Goal: Task Accomplishment & Management: Manage account settings

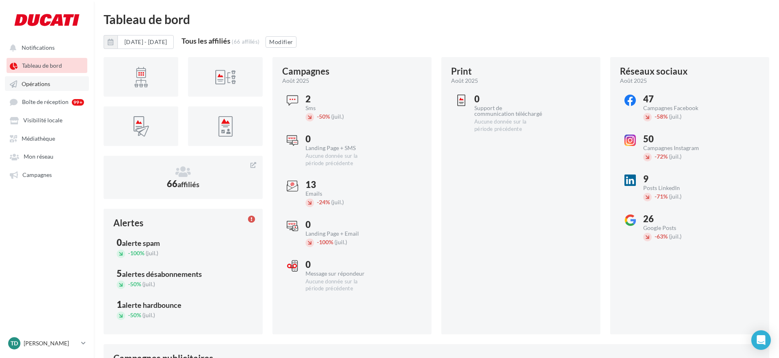
click at [39, 85] on span "Opérations" at bounding box center [36, 83] width 29 height 7
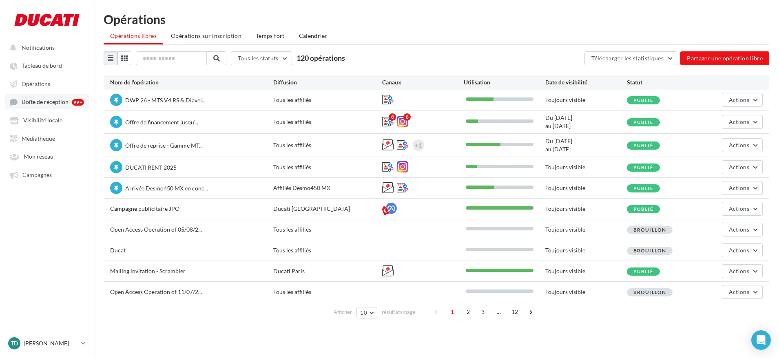
click at [41, 109] on link "Boîte de réception 99+" at bounding box center [47, 101] width 84 height 15
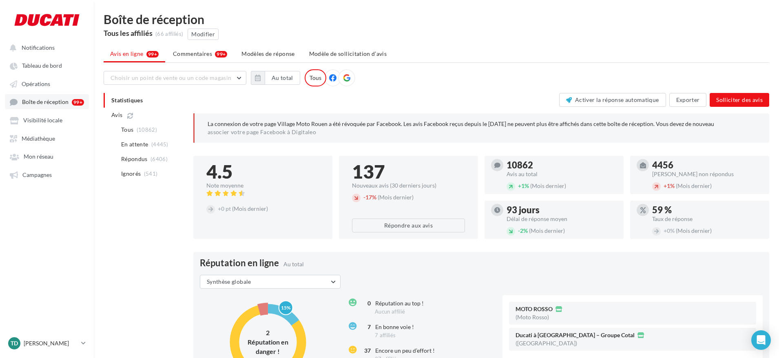
click at [39, 102] on span "Boîte de réception" at bounding box center [45, 102] width 46 height 7
click at [181, 53] on span "Commentaires" at bounding box center [192, 54] width 39 height 8
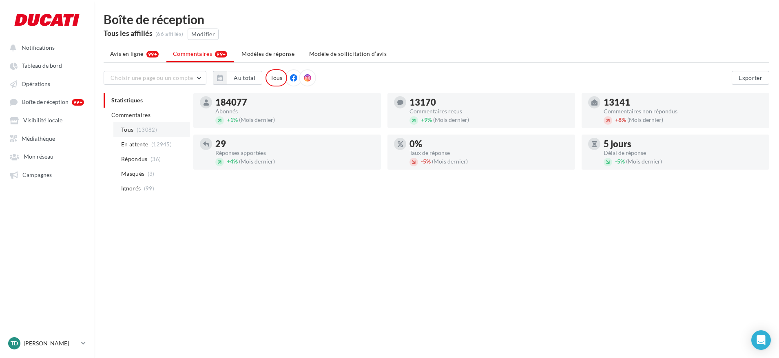
click at [126, 129] on span "Tous" at bounding box center [127, 130] width 12 height 8
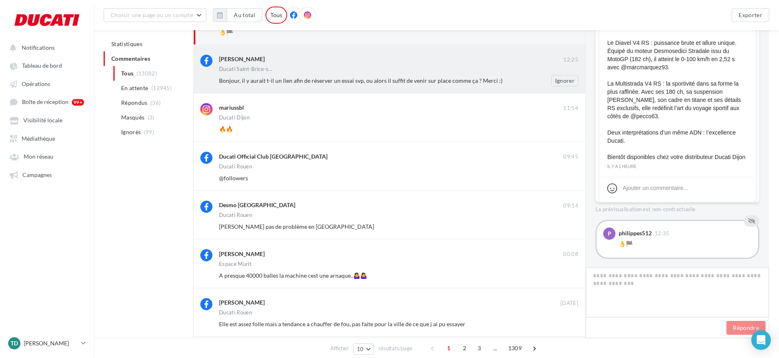
scroll to position [204, 0]
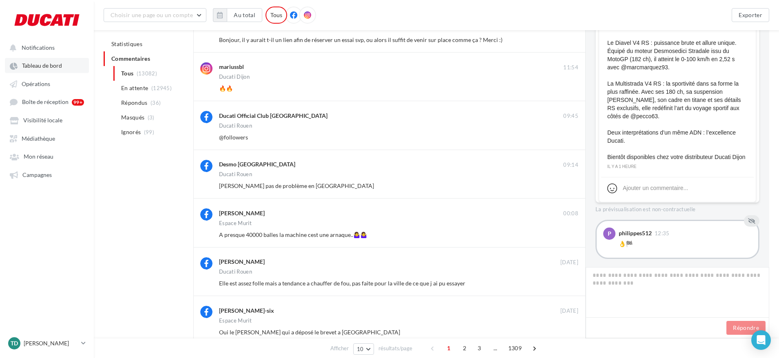
click at [36, 63] on span "Tableau de bord" at bounding box center [42, 65] width 40 height 7
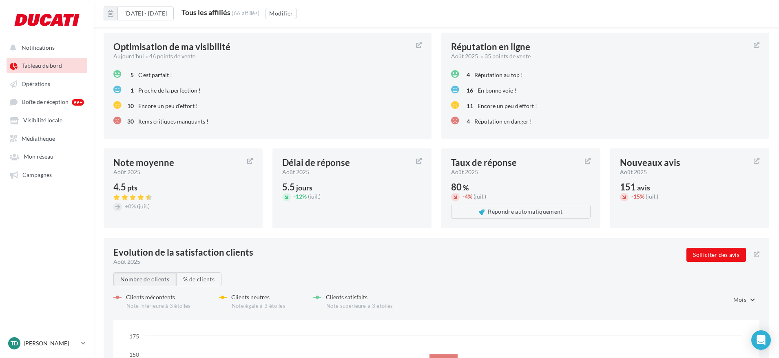
scroll to position [937, 0]
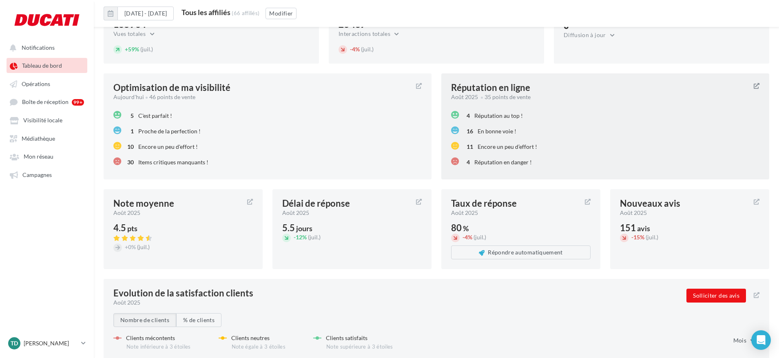
click at [485, 163] on span "Réputation en danger !" at bounding box center [502, 162] width 57 height 7
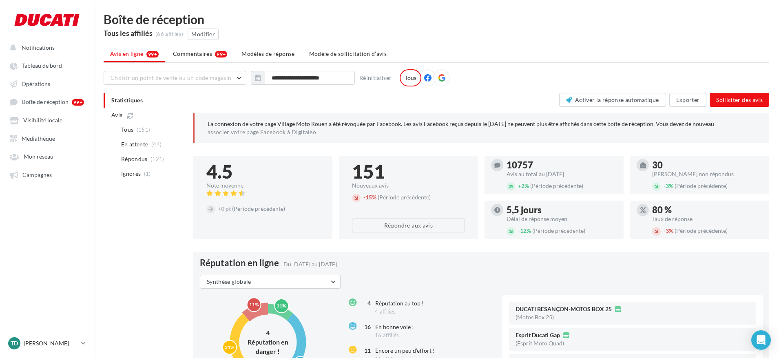
click at [255, 305] on text "11%" at bounding box center [254, 304] width 10 height 6
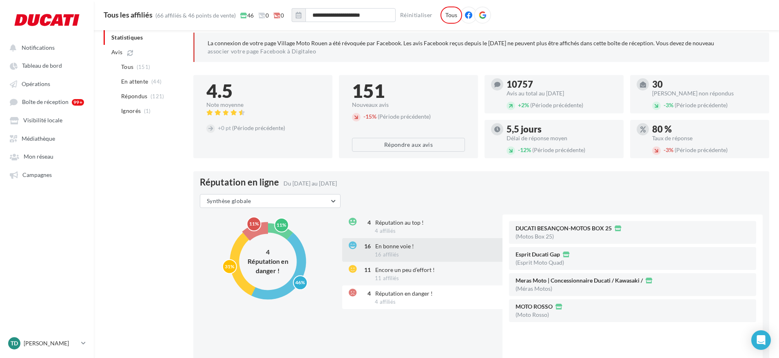
scroll to position [82, 0]
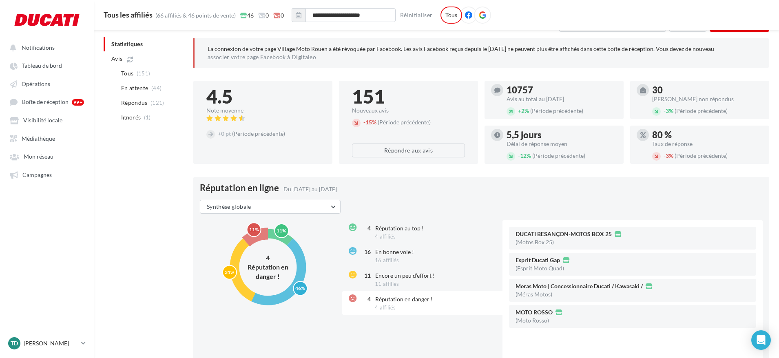
click at [411, 300] on span "Réputation en danger !" at bounding box center [403, 299] width 57 height 7
click at [382, 298] on span "Réputation en danger !" at bounding box center [403, 299] width 57 height 7
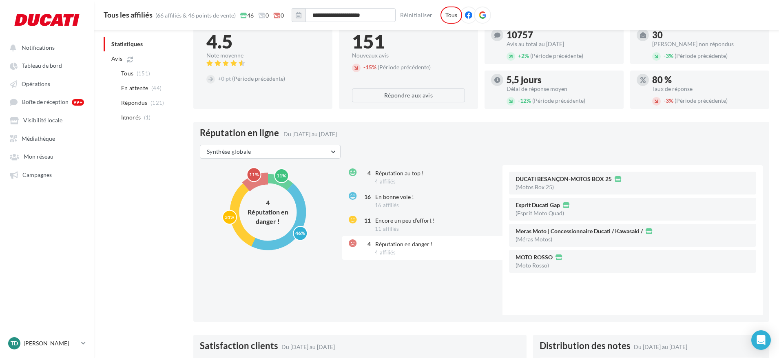
scroll to position [122, 0]
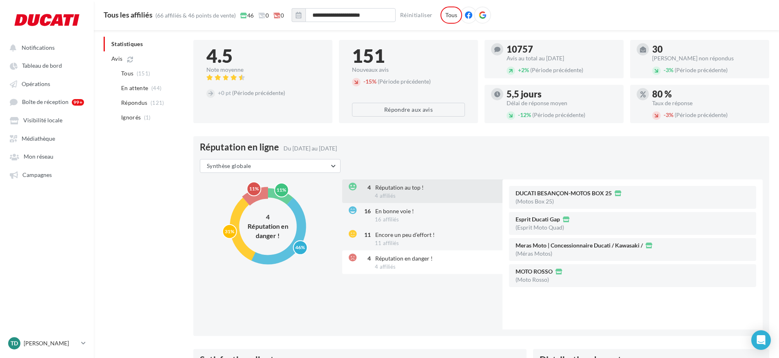
click at [398, 190] on span "Réputation au top !" at bounding box center [399, 187] width 49 height 7
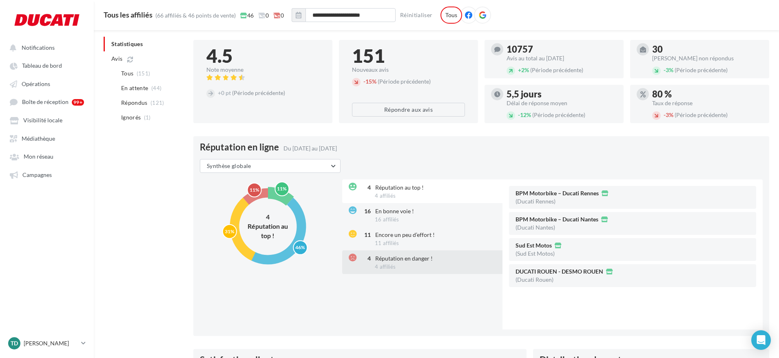
click at [406, 263] on div "4 Réputation en danger ! 4 affiliés" at bounding box center [423, 262] width 162 height 24
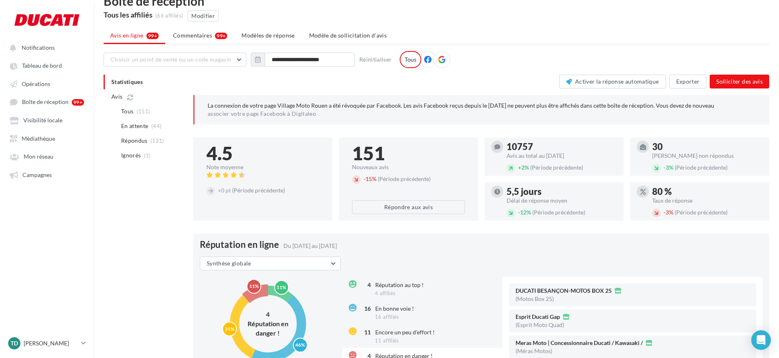
scroll to position [0, 0]
